Goal: Task Accomplishment & Management: Manage account settings

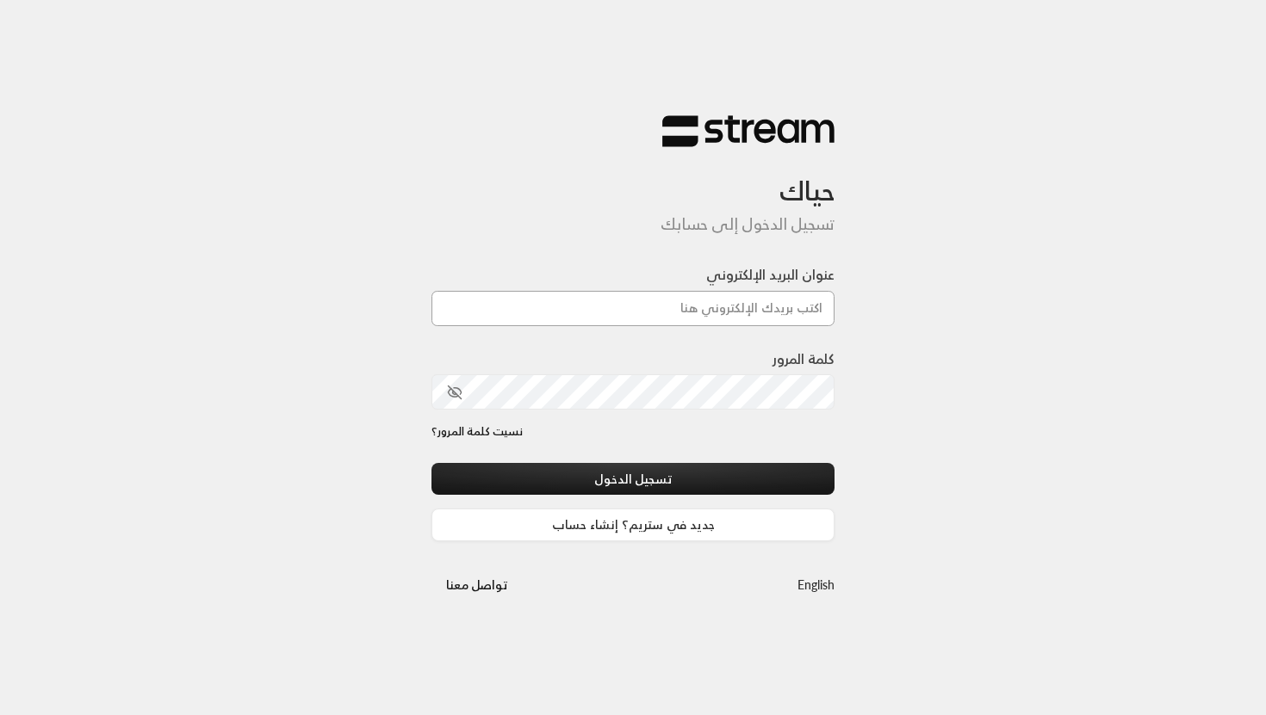
click at [758, 314] on input "عنوان البريد الإلكتروني" at bounding box center [632, 308] width 403 height 35
paste input "[EMAIL_ADDRESS][DOMAIN_NAME]"
type input "[EMAIL_ADDRESS][DOMAIN_NAME]"
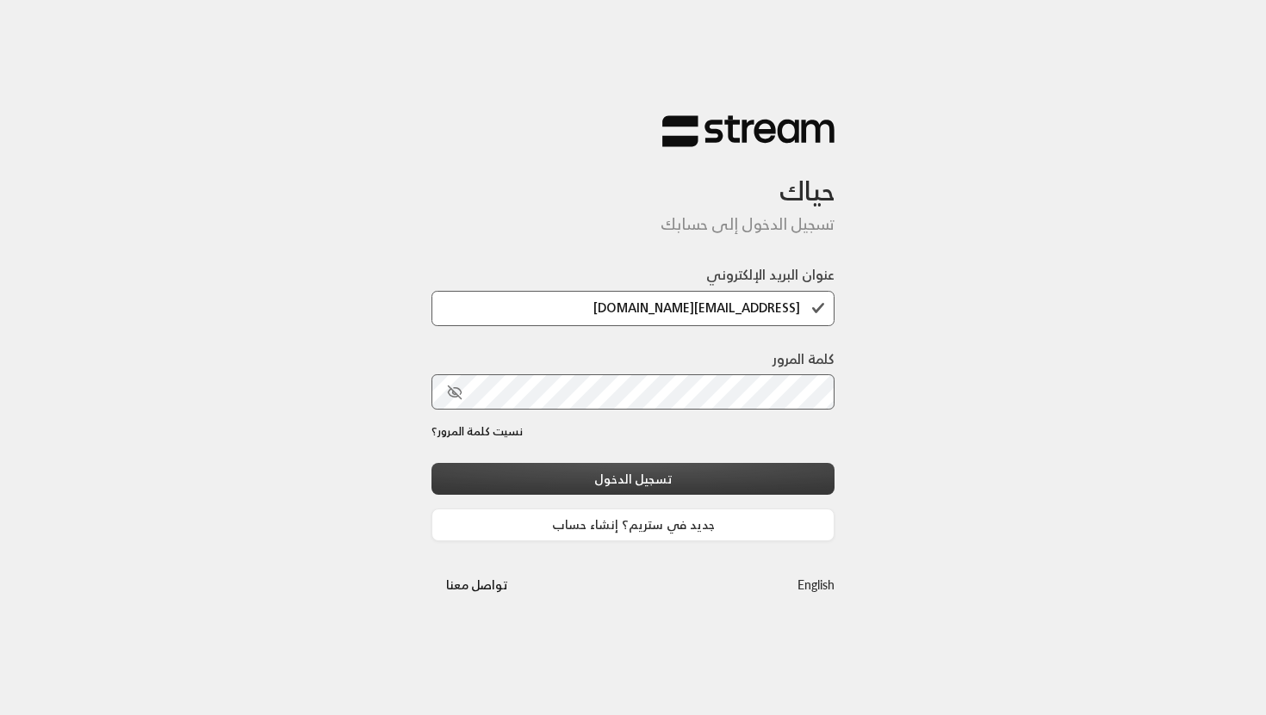
click at [727, 468] on button "تسجيل الدخول" at bounding box center [632, 479] width 403 height 32
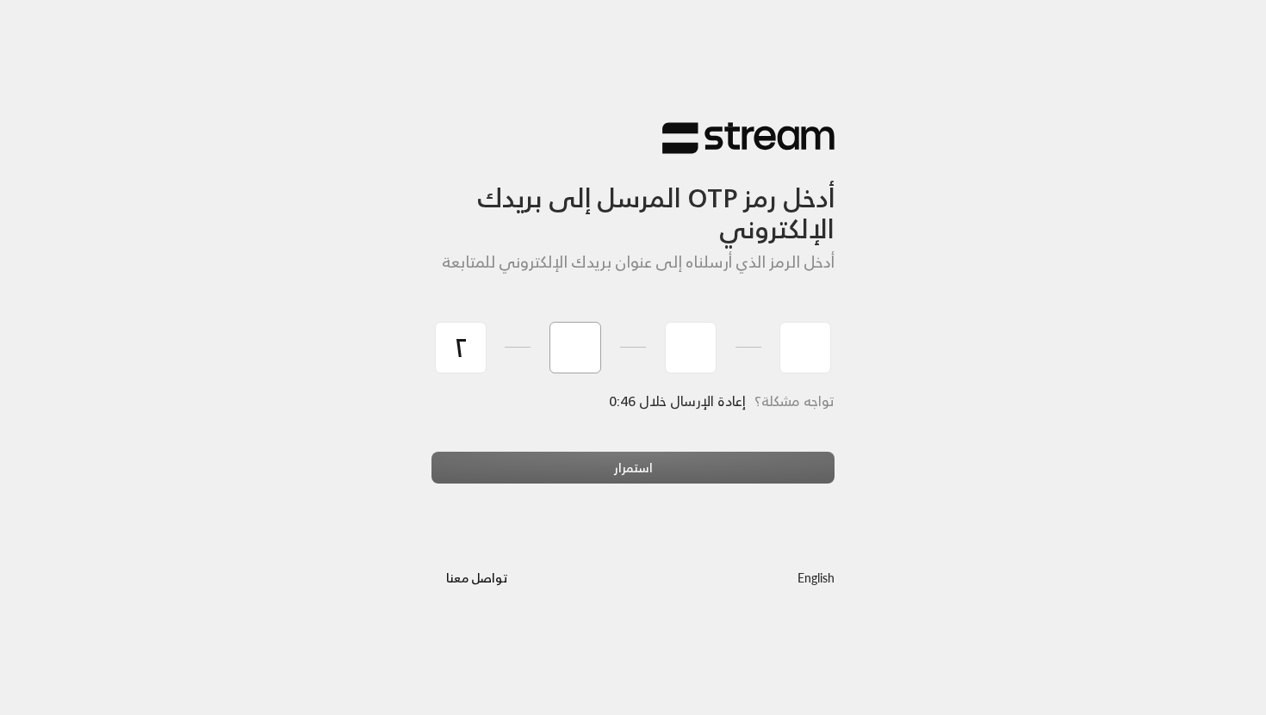
type input "2"
type input "1"
type input "7"
type input "3"
